Goal: Task Accomplishment & Management: Manage account settings

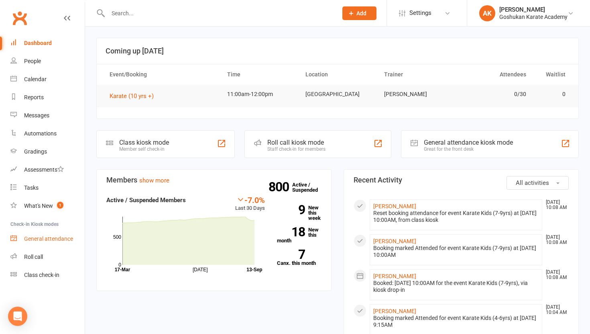
click at [46, 235] on link "General attendance" at bounding box center [47, 239] width 74 height 18
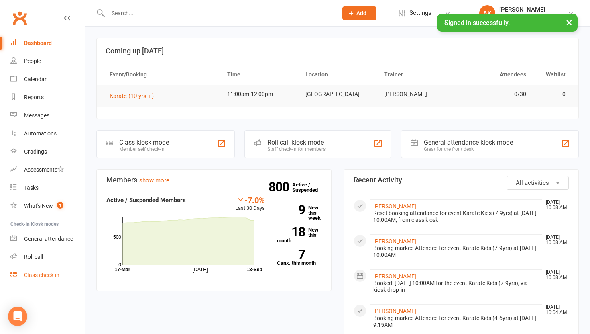
click at [54, 271] on link "Class check-in" at bounding box center [47, 275] width 74 height 18
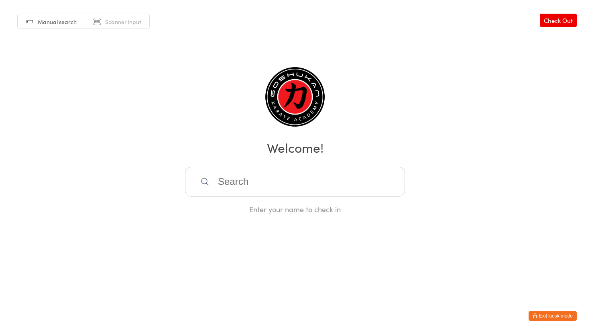
click at [557, 23] on link "Check Out" at bounding box center [558, 20] width 37 height 13
click at [549, 316] on button "Exit kiosk mode" at bounding box center [553, 316] width 48 height 10
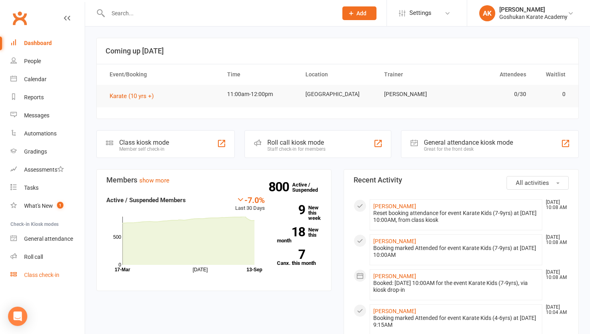
click at [19, 276] on link "Class check-in" at bounding box center [47, 275] width 74 height 18
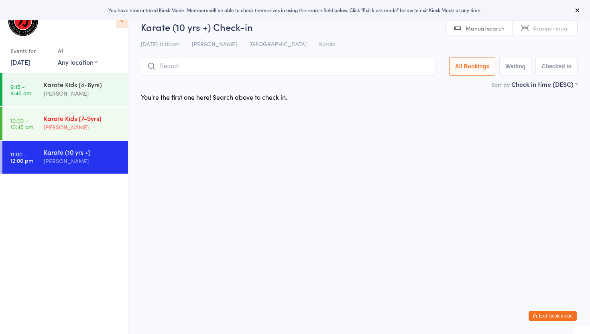
click at [77, 130] on div "[PERSON_NAME]" at bounding box center [82, 126] width 77 height 9
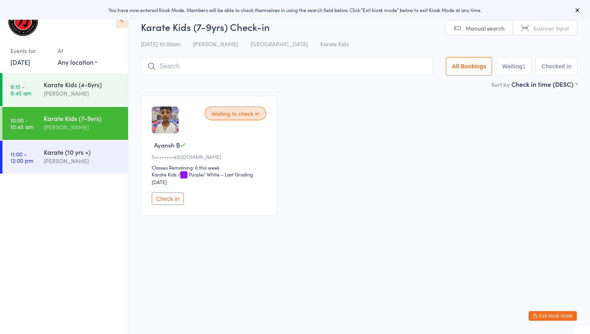
click at [517, 68] on button "Waiting 1" at bounding box center [513, 66] width 35 height 18
click at [557, 70] on button "Checked in" at bounding box center [556, 66] width 42 height 18
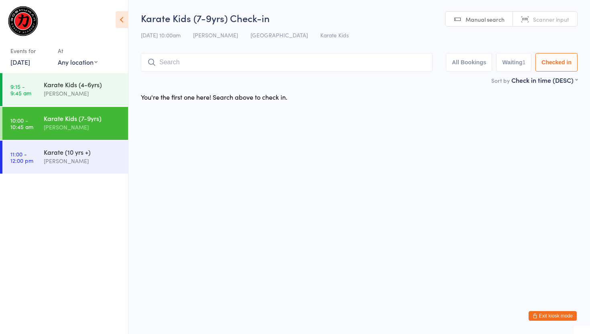
click at [508, 66] on button "Waiting 1" at bounding box center [513, 62] width 35 height 18
select select "0"
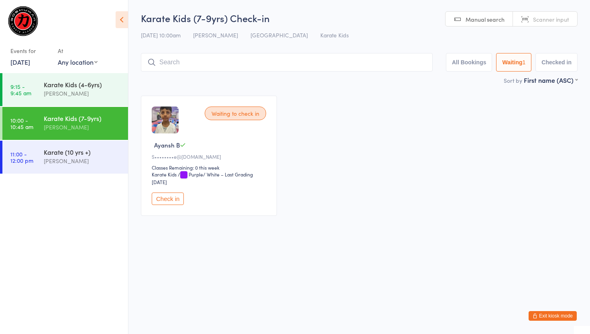
click at [562, 317] on button "Exit kiosk mode" at bounding box center [553, 316] width 48 height 10
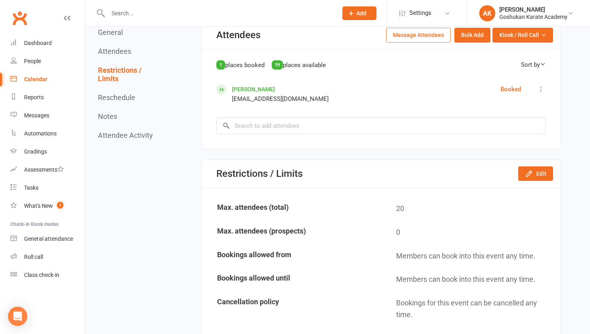
scroll to position [385, 0]
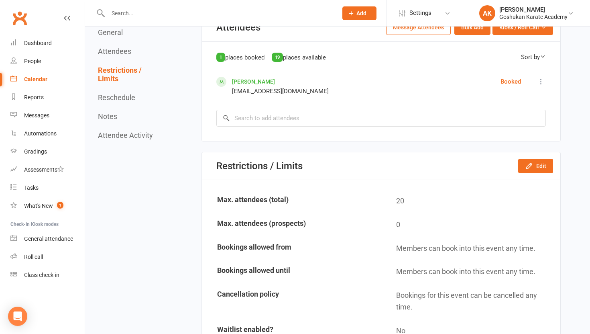
click at [541, 83] on icon at bounding box center [541, 81] width 8 height 8
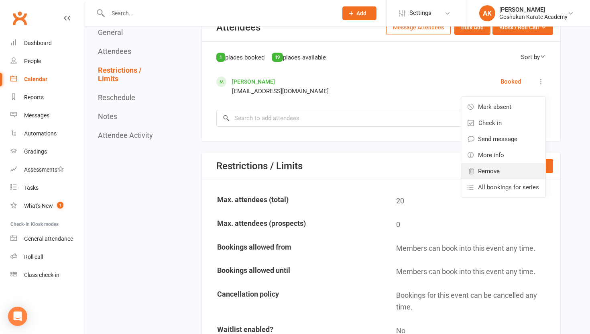
click at [495, 173] on span "Remove" at bounding box center [489, 171] width 22 height 10
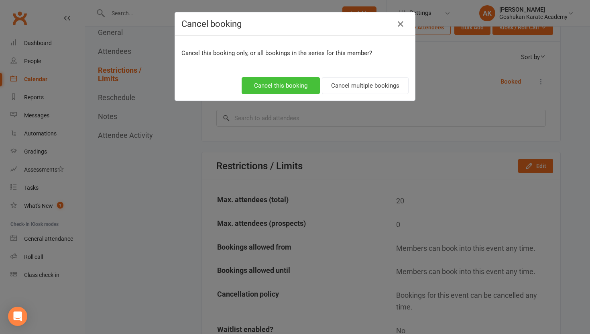
click at [289, 81] on button "Cancel this booking" at bounding box center [281, 85] width 78 height 17
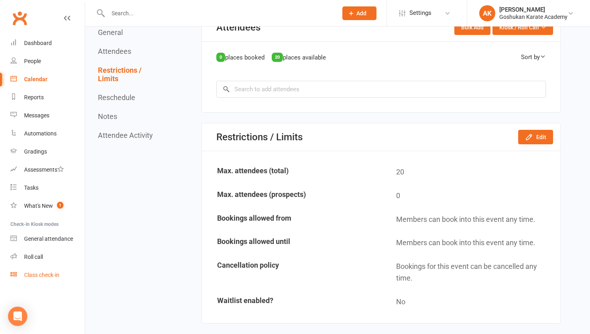
click at [40, 271] on link "Class check-in" at bounding box center [47, 275] width 74 height 18
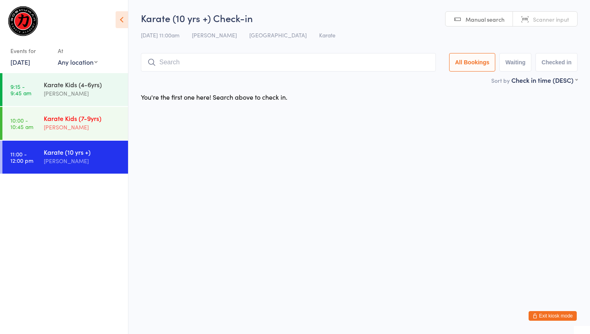
click at [70, 132] on div "[PERSON_NAME]" at bounding box center [82, 126] width 77 height 9
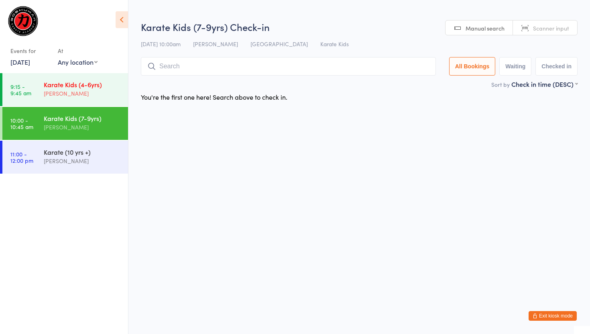
click at [77, 79] on div "Karate Kids (4-6yrs) [PERSON_NAME]" at bounding box center [86, 89] width 84 height 32
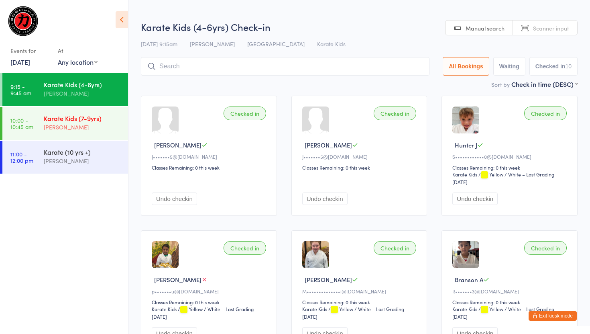
click at [103, 130] on div "[PERSON_NAME]" at bounding box center [82, 126] width 77 height 9
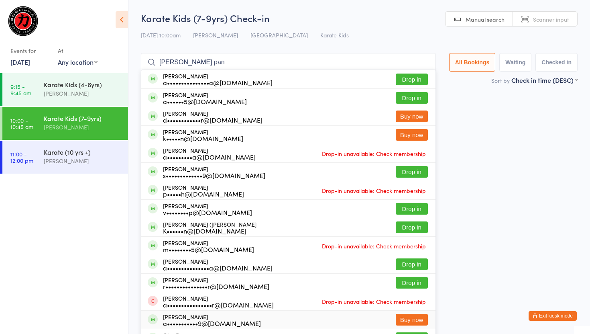
type input "[PERSON_NAME] pan"
click at [260, 71] on div "[PERSON_NAME] a•••••••••••••••a@[DOMAIN_NAME] Drop in" at bounding box center [288, 79] width 294 height 18
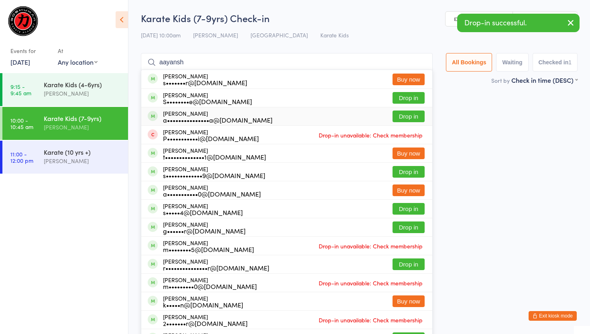
type input "aayansh"
click at [178, 113] on div "[PERSON_NAME] a•••••••••••••••a@[DOMAIN_NAME]" at bounding box center [218, 116] width 110 height 13
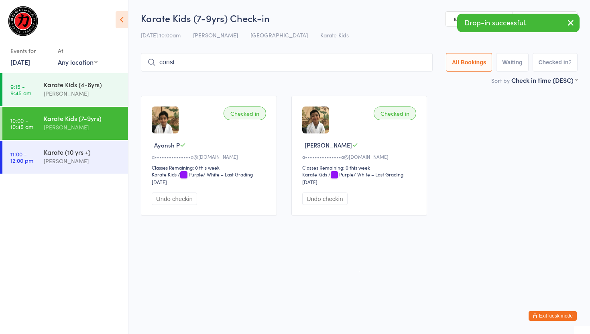
type input "consta"
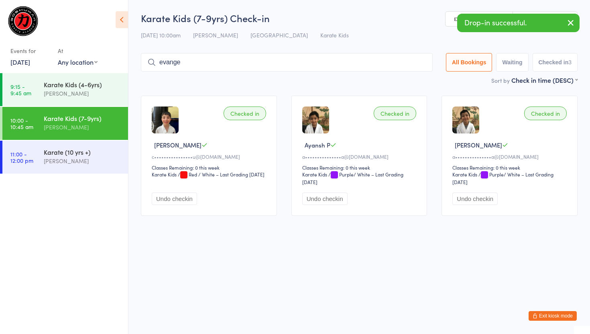
type input "[DEMOGRAPHIC_DATA]"
type input "e"
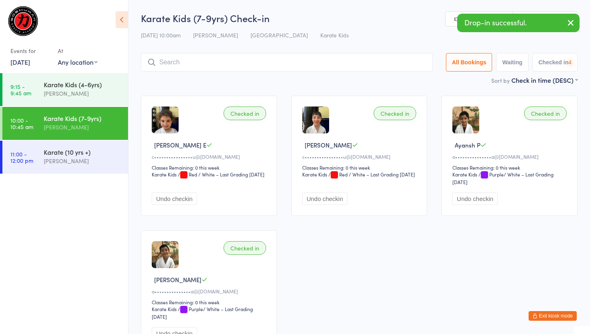
type input "="
type input "[PERSON_NAME]"
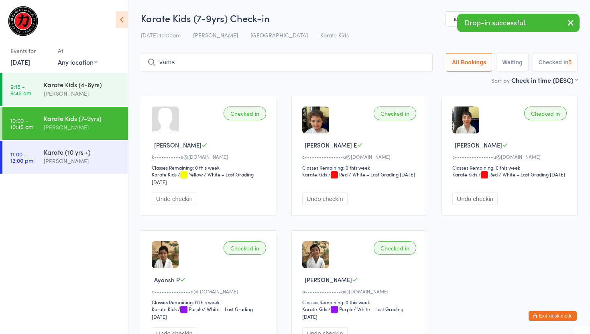
type input "[PERSON_NAME]"
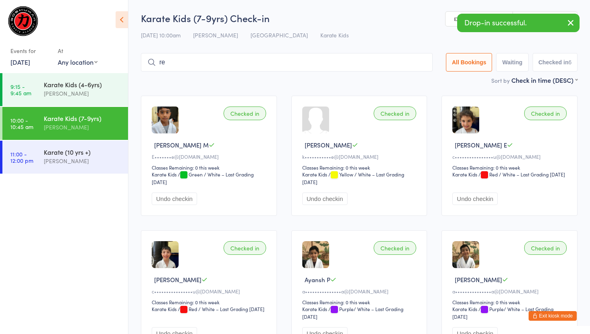
type input "r"
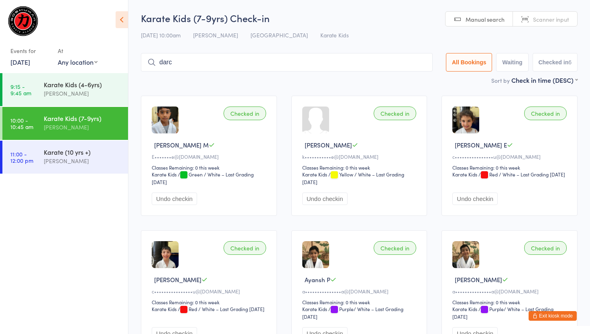
type input "[PERSON_NAME]"
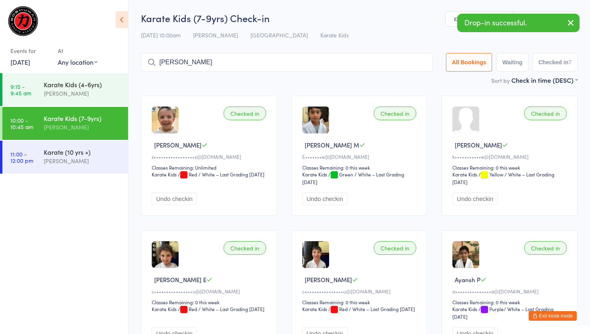
type input "[PERSON_NAME]"
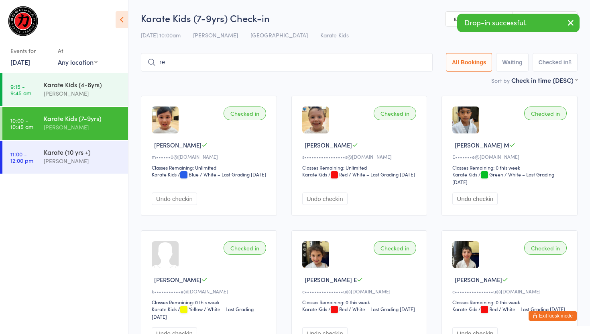
type input "r"
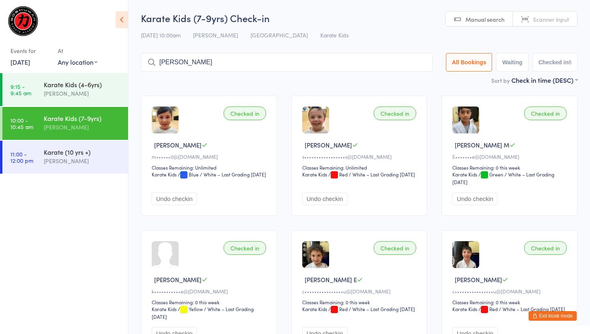
type input "[PERSON_NAME]"
click at [185, 80] on div "Sort by Check in time (DESC) First name (ASC) First name (DESC) Last name (ASC)…" at bounding box center [359, 79] width 437 height 9
click at [196, 61] on input "search" at bounding box center [287, 62] width 292 height 18
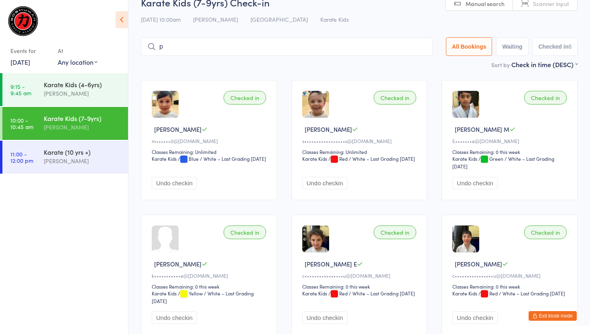
scroll to position [24, 0]
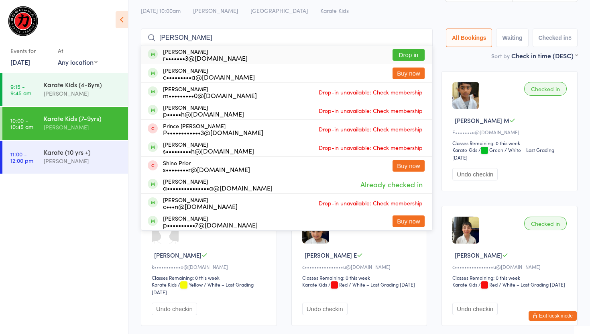
type input "prinsh"
click at [187, 55] on div "r•••••••3@hotmail.com" at bounding box center [205, 58] width 85 height 6
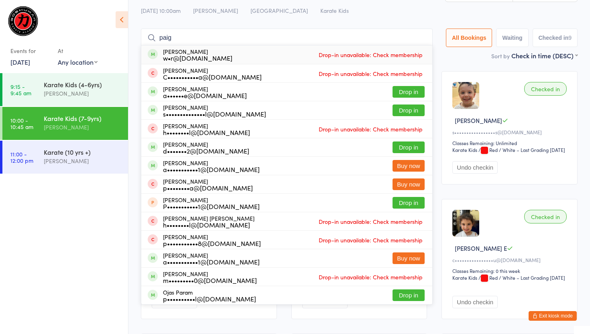
type input "paige"
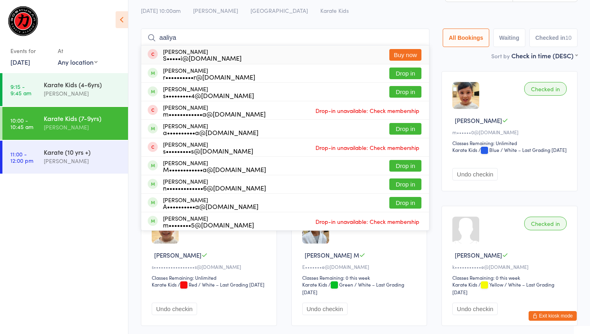
click at [229, 36] on input "aaliya" at bounding box center [285, 38] width 289 height 18
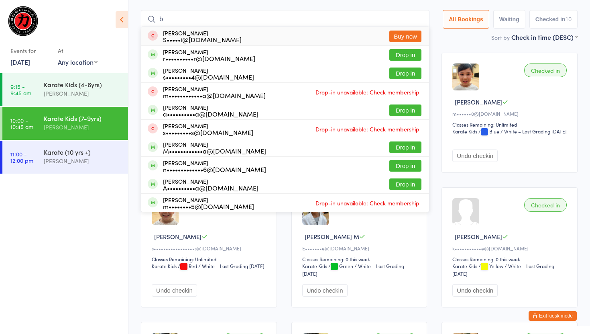
scroll to position [43, 0]
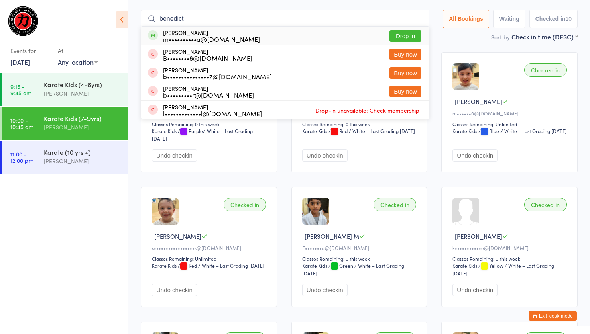
type input "benedict"
click at [206, 40] on div "m••••••••••a@[DOMAIN_NAME]" at bounding box center [211, 39] width 97 height 6
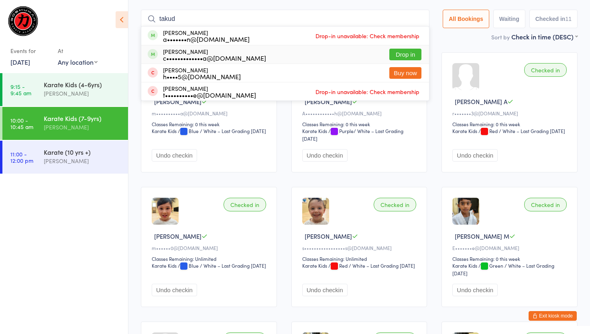
type input "takud"
click at [195, 55] on div "c•••••••••••••a@[DOMAIN_NAME]" at bounding box center [214, 58] width 103 height 6
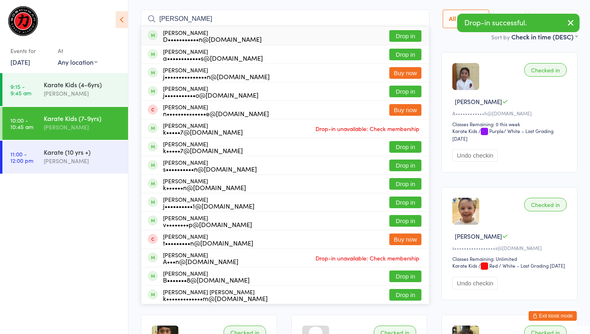
type input "nathan"
click at [204, 36] on div "D•••••••••••n@[DOMAIN_NAME]" at bounding box center [212, 39] width 99 height 6
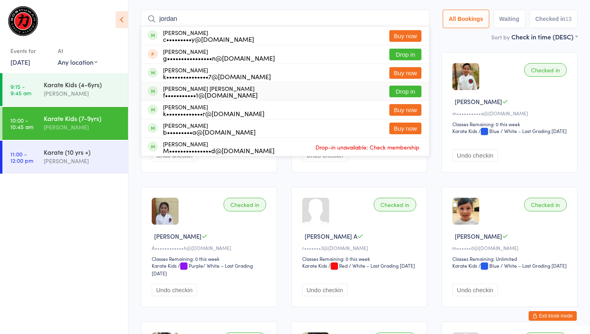
type input "jordan"
click at [211, 95] on div "f•••••••••••1@[DOMAIN_NAME]" at bounding box center [210, 95] width 95 height 6
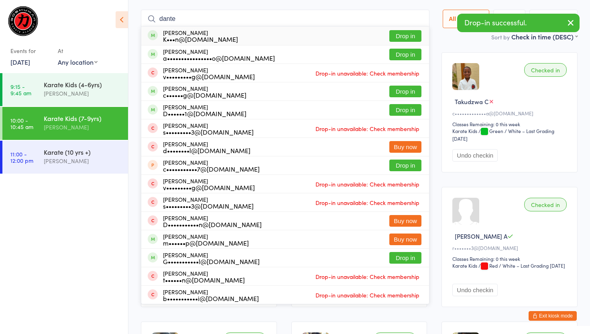
type input "dante"
click at [203, 51] on div "Dante Zucchetto a••••••••••••••••o@gmail.com" at bounding box center [219, 54] width 112 height 13
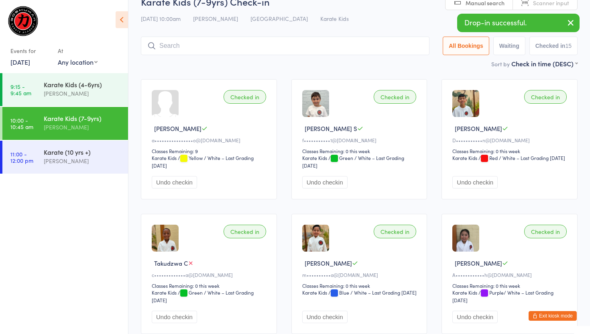
scroll to position [10, 0]
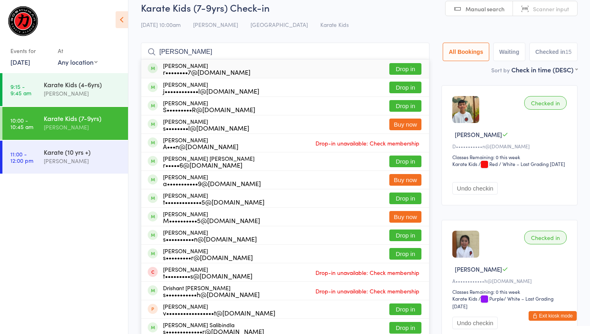
type input "rishan"
click at [201, 71] on div "r••••••••7@[DOMAIN_NAME]" at bounding box center [207, 72] width 88 height 6
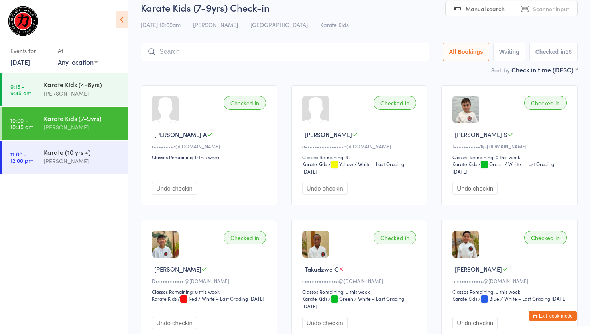
click at [552, 319] on button "Exit kiosk mode" at bounding box center [553, 316] width 48 height 10
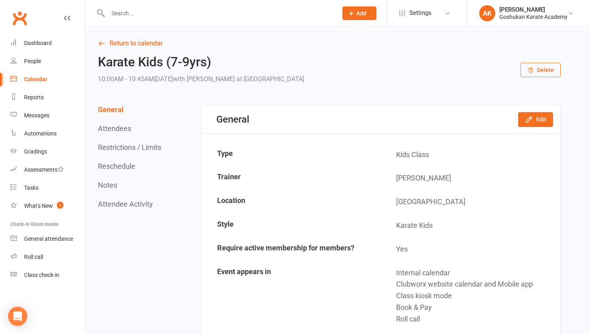
click at [166, 18] on input "text" at bounding box center [219, 13] width 226 height 11
type input "aaliya"
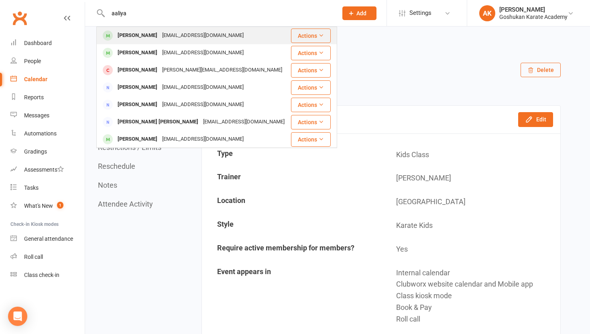
click at [160, 39] on div "rajneelkumar@hotmail.com" at bounding box center [203, 36] width 86 height 12
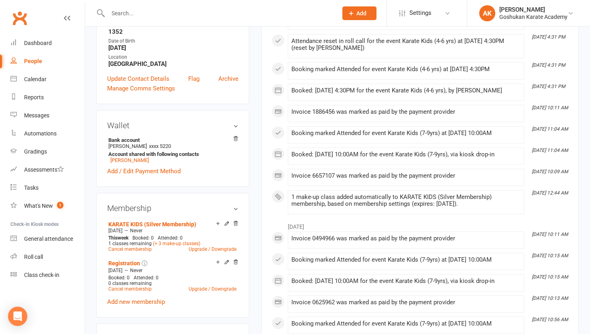
scroll to position [169, 0]
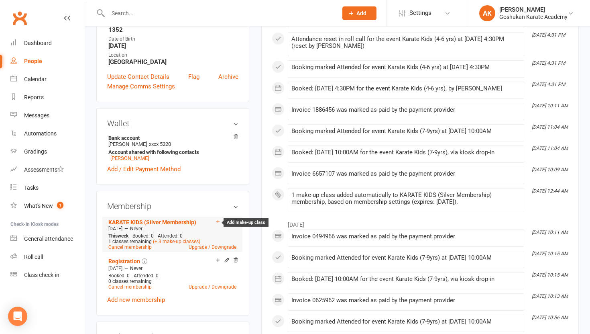
click at [218, 220] on icon at bounding box center [217, 221] width 3 height 3
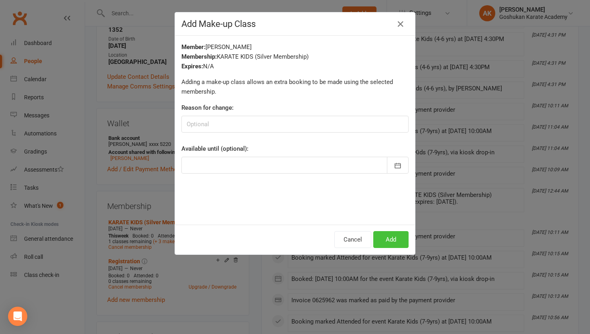
click at [394, 242] on button "Add" at bounding box center [390, 239] width 35 height 17
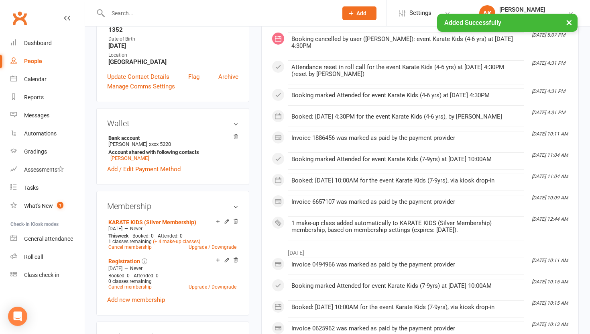
scroll to position [0, 0]
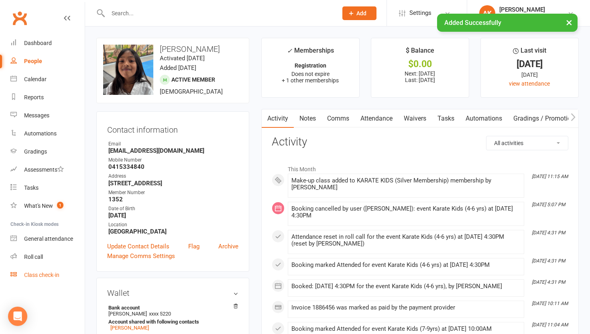
click at [39, 271] on link "Class check-in" at bounding box center [47, 275] width 74 height 18
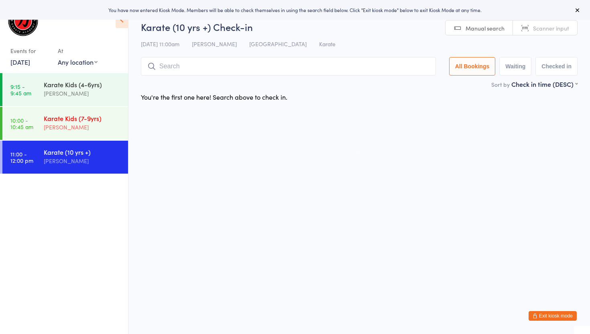
click at [71, 122] on div "[PERSON_NAME]" at bounding box center [82, 126] width 77 height 9
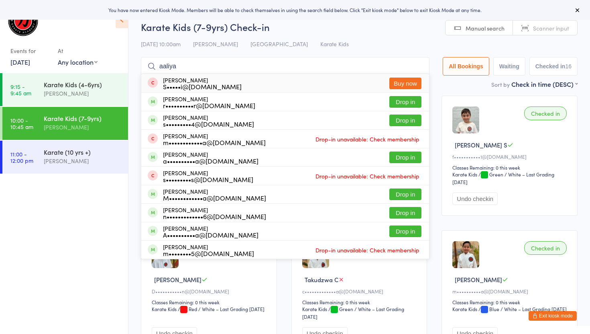
type input "aaliya"
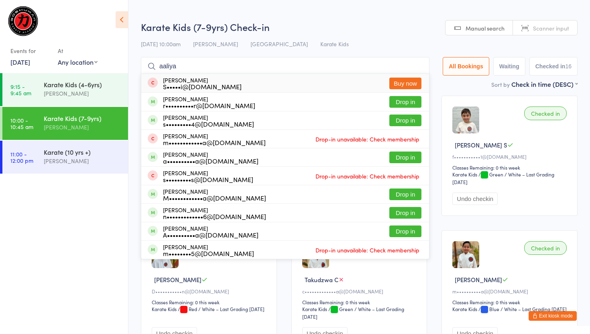
click at [198, 83] on div "S•••••i@[DOMAIN_NAME]" at bounding box center [202, 86] width 79 height 6
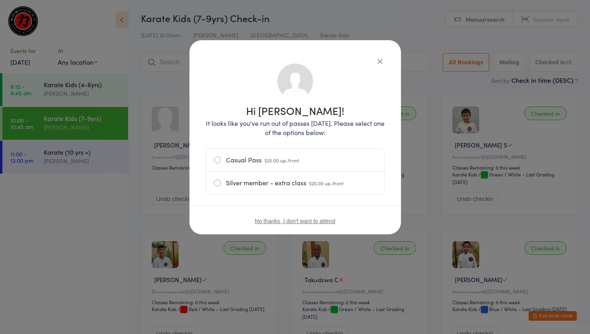
click at [376, 63] on icon "button" at bounding box center [380, 61] width 9 height 9
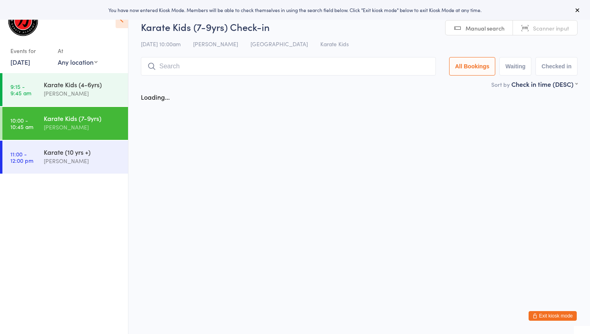
click at [224, 71] on input "search" at bounding box center [288, 66] width 295 height 18
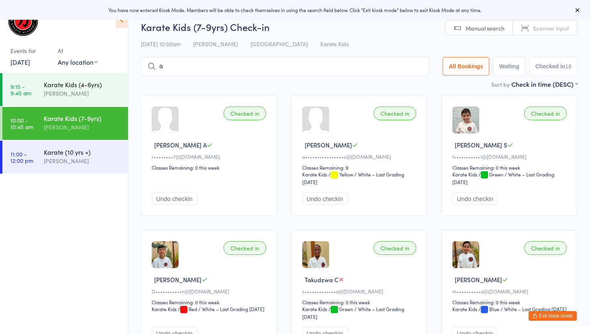
scroll to position [1, 0]
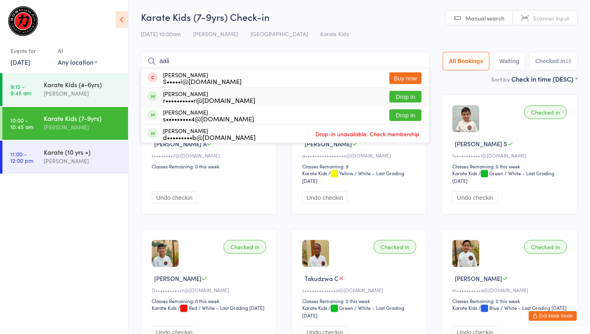
type input "aali"
click at [269, 94] on div "[PERSON_NAME] r••••••••••r@[DOMAIN_NAME] Drop in" at bounding box center [285, 97] width 288 height 18
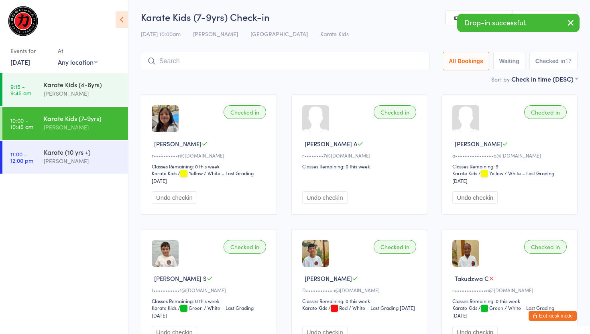
click at [158, 146] on span "Aaliya K" at bounding box center [177, 143] width 47 height 8
click at [560, 314] on button "Exit kiosk mode" at bounding box center [553, 316] width 48 height 10
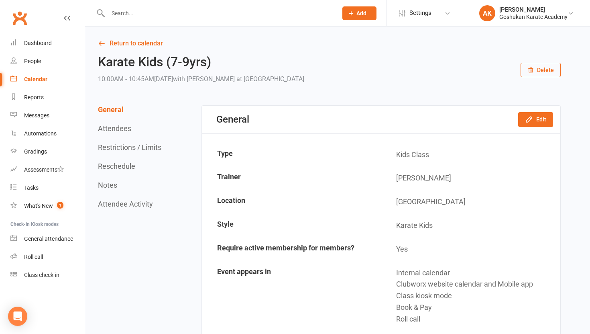
click at [175, 15] on input "text" at bounding box center [219, 13] width 226 height 11
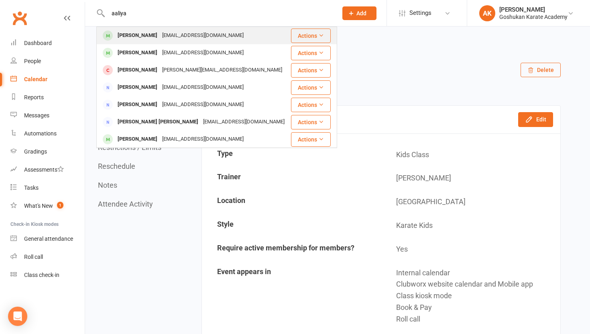
type input "aaliya"
click at [149, 38] on div "[PERSON_NAME]" at bounding box center [137, 36] width 45 height 12
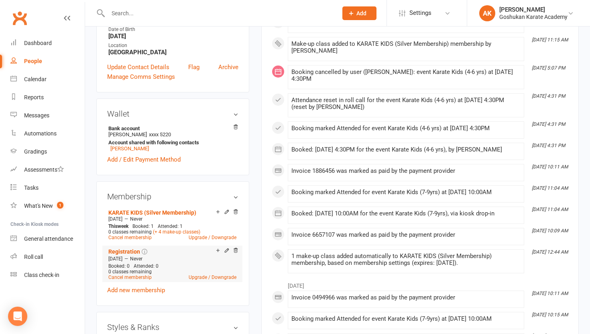
scroll to position [185, 0]
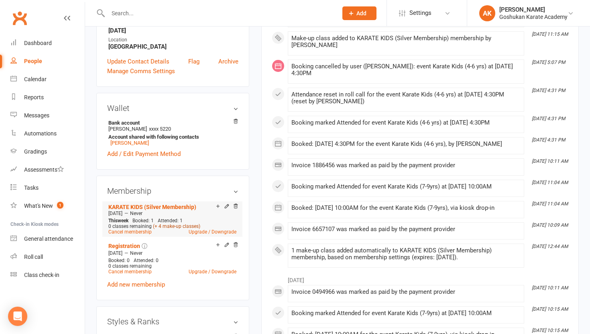
click at [182, 226] on link "(+ 4 make-up classes)" at bounding box center [176, 226] width 47 height 6
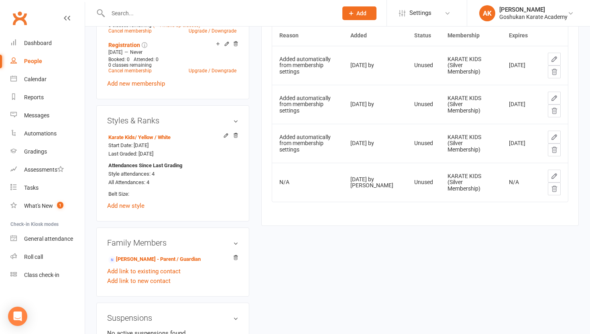
scroll to position [386, 0]
click at [554, 187] on icon at bounding box center [554, 187] width 7 height 7
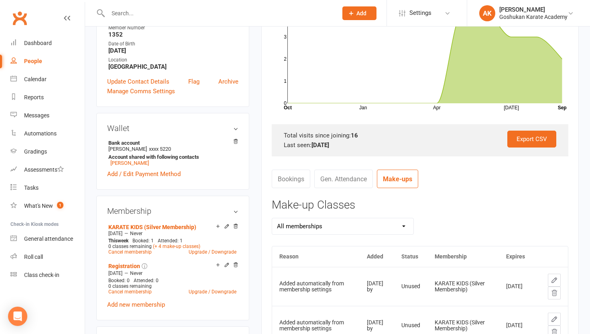
scroll to position [0, 0]
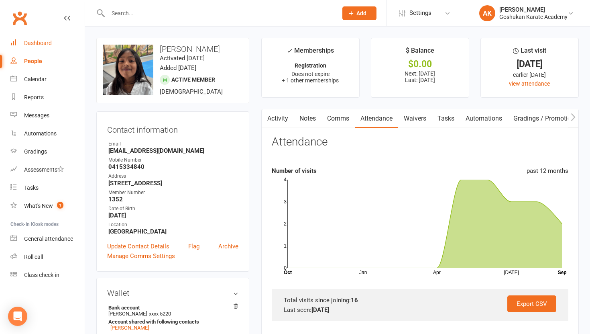
click at [25, 38] on link "Dashboard" at bounding box center [47, 43] width 74 height 18
